Goal: Find specific page/section: Find specific page/section

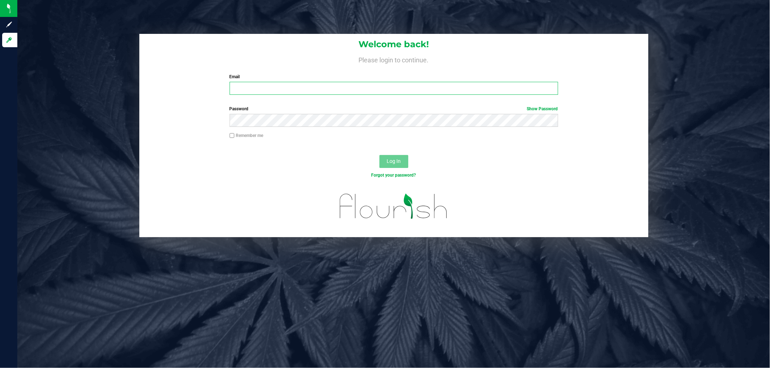
click at [290, 88] on input "Email" at bounding box center [393, 88] width 328 height 13
type input "[EMAIL_ADDRESS][DOMAIN_NAME]"
click at [379, 155] on button "Log In" at bounding box center [393, 161] width 29 height 13
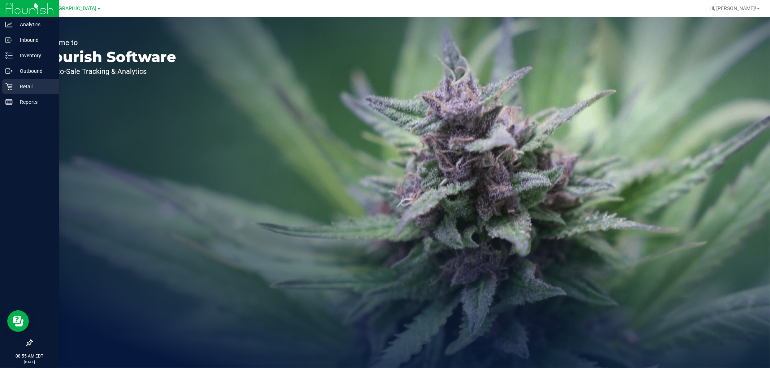
click at [18, 85] on p "Retail" at bounding box center [34, 86] width 43 height 9
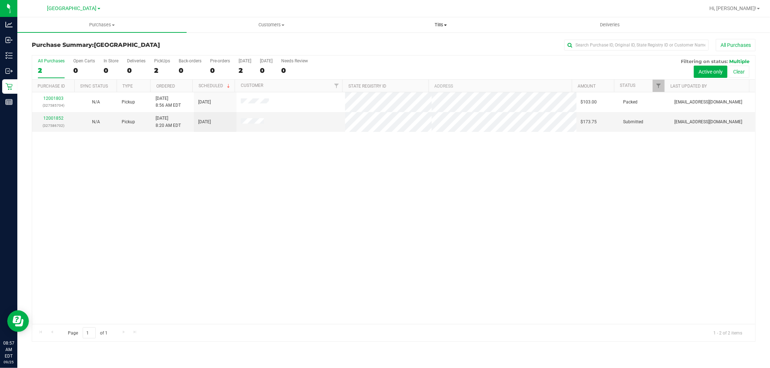
click at [440, 22] on span "Tills" at bounding box center [440, 25] width 168 height 6
click at [380, 41] on span "Manage tills" at bounding box center [380, 43] width 49 height 6
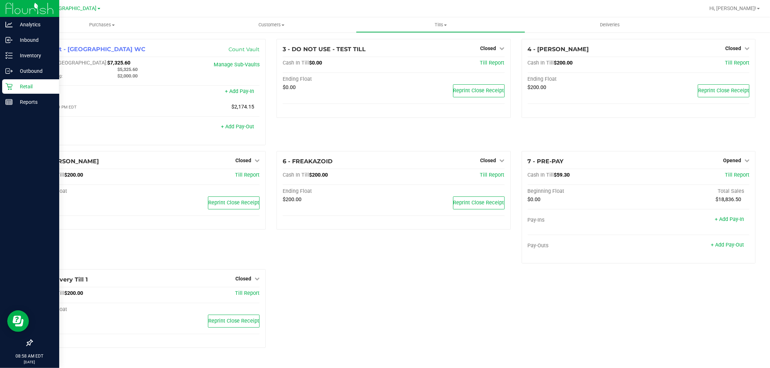
click at [31, 87] on p "Retail" at bounding box center [34, 86] width 43 height 9
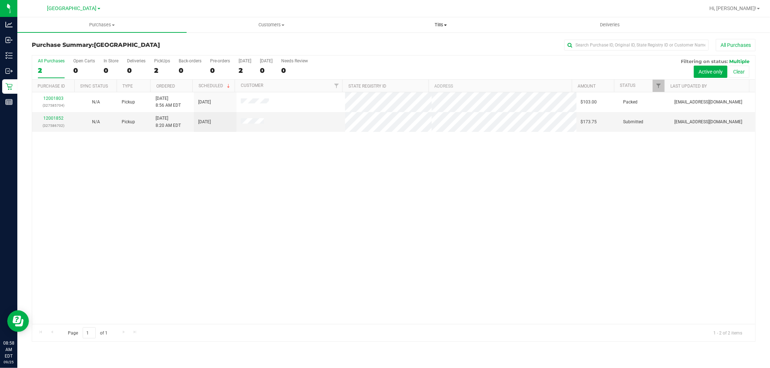
click at [443, 24] on span "Tills" at bounding box center [440, 25] width 168 height 6
click at [404, 44] on li "Manage tills" at bounding box center [440, 43] width 169 height 9
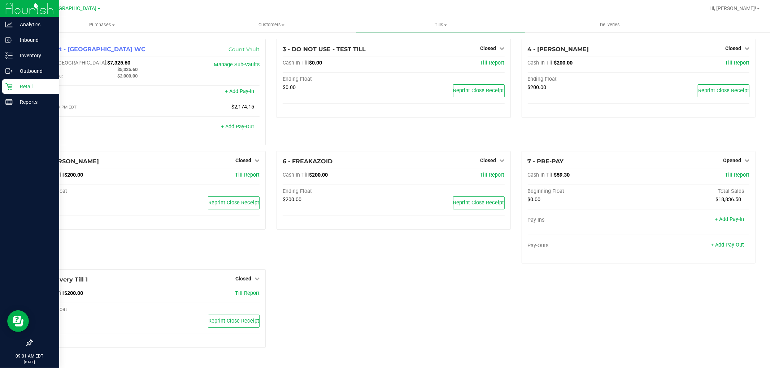
click at [28, 89] on p "Retail" at bounding box center [34, 86] width 43 height 9
